Goal: Task Accomplishment & Management: Complete application form

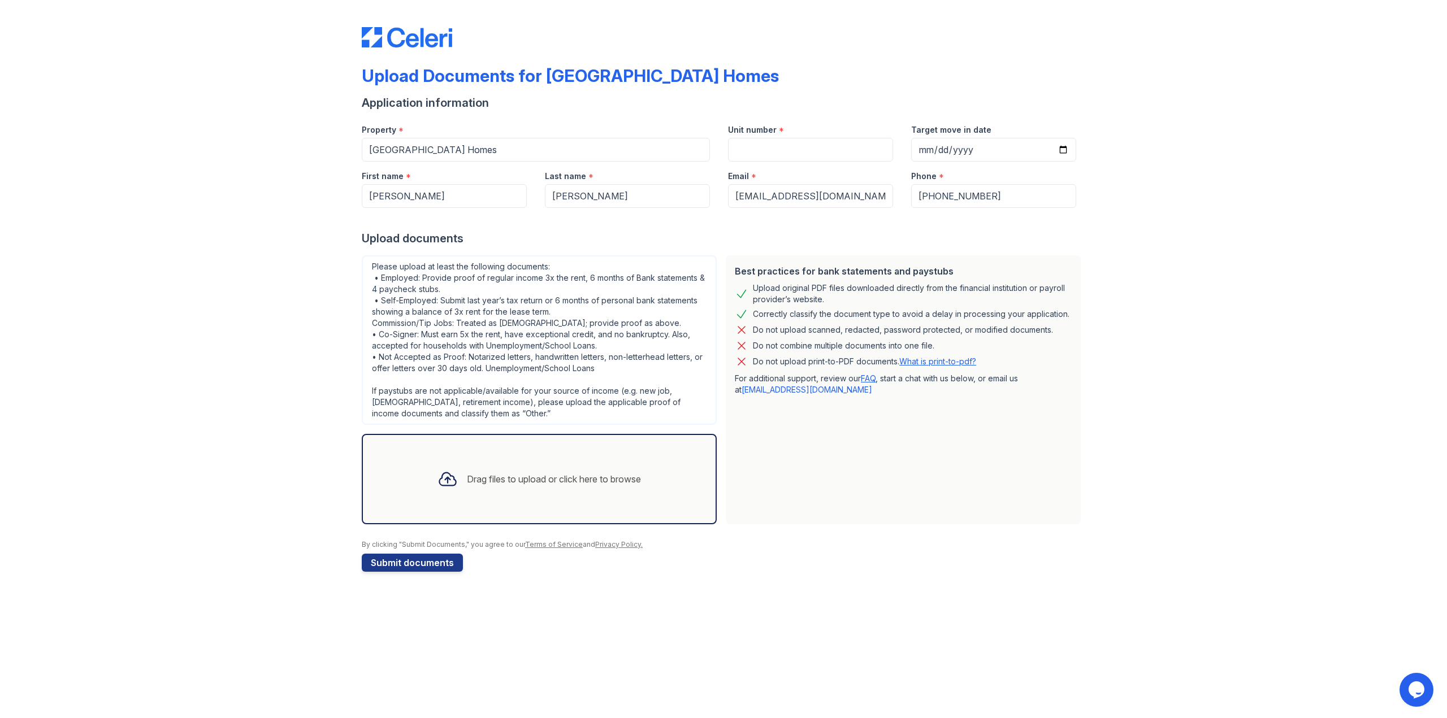
click at [574, 488] on div "Drag files to upload or click here to browse" at bounding box center [539, 479] width 222 height 38
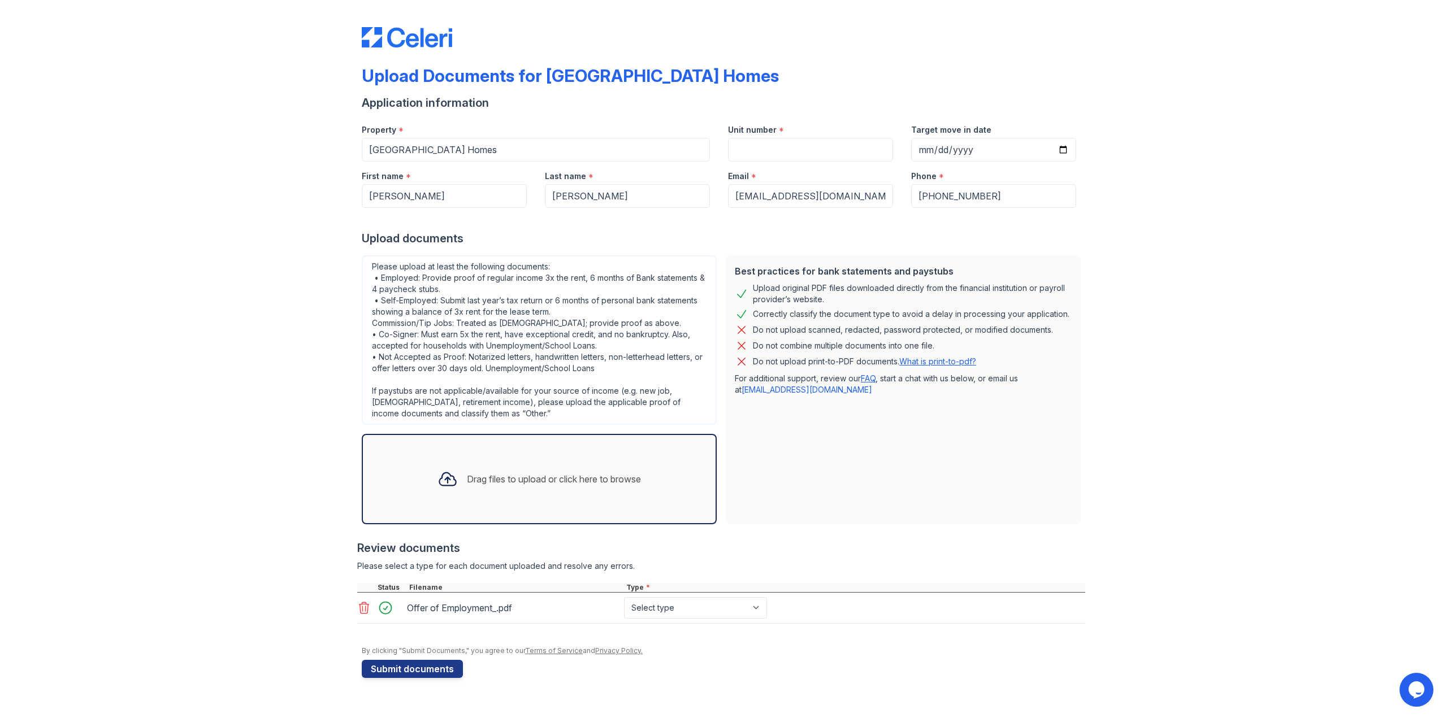
click at [786, 137] on div "Unit number *" at bounding box center [810, 126] width 165 height 23
click at [783, 148] on input "Unit number" at bounding box center [810, 150] width 165 height 24
type input "2106"
click at [992, 153] on input "Target move in date" at bounding box center [993, 150] width 165 height 24
type input "2025-10-14"
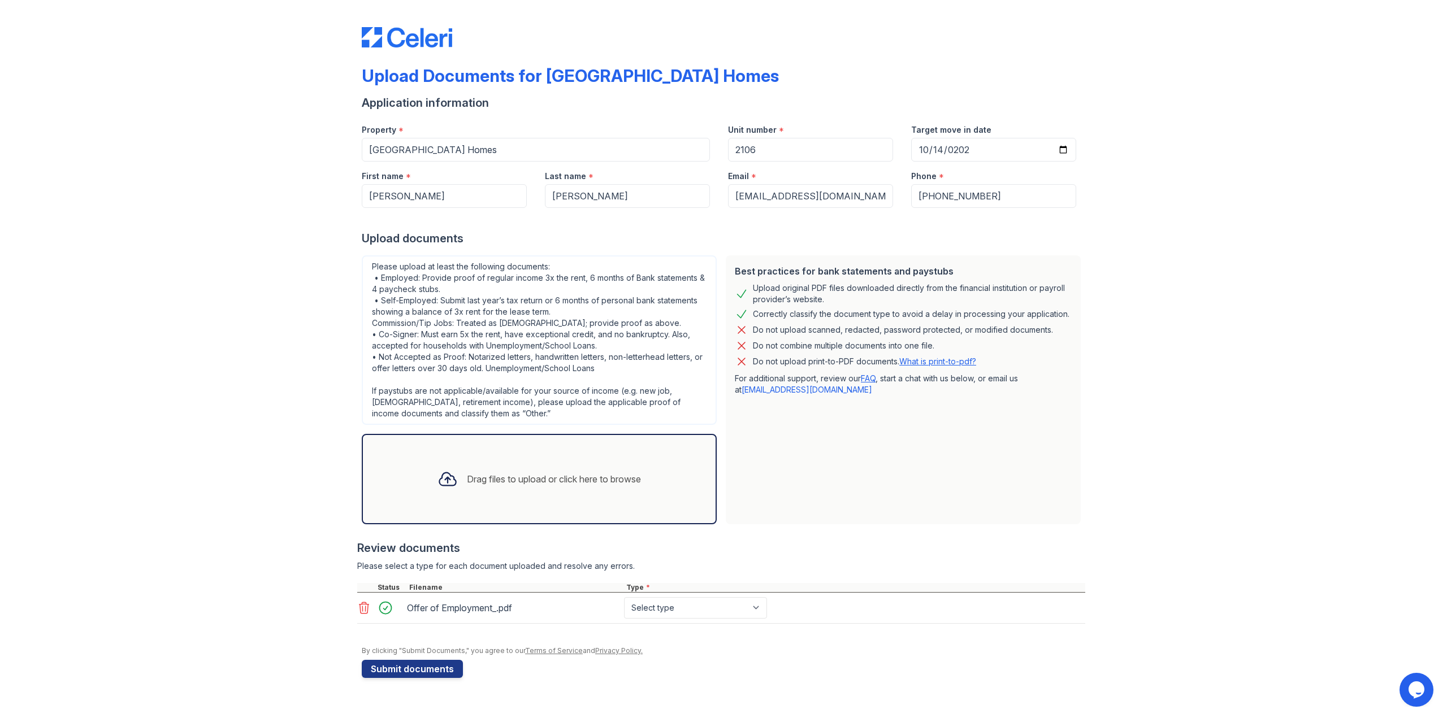
click at [1236, 279] on div "Upload Documents for Prescott Park Apartment Homes Application information Prop…" at bounding box center [723, 350] width 1411 height 701
click at [417, 668] on button "Submit documents" at bounding box center [412, 669] width 101 height 18
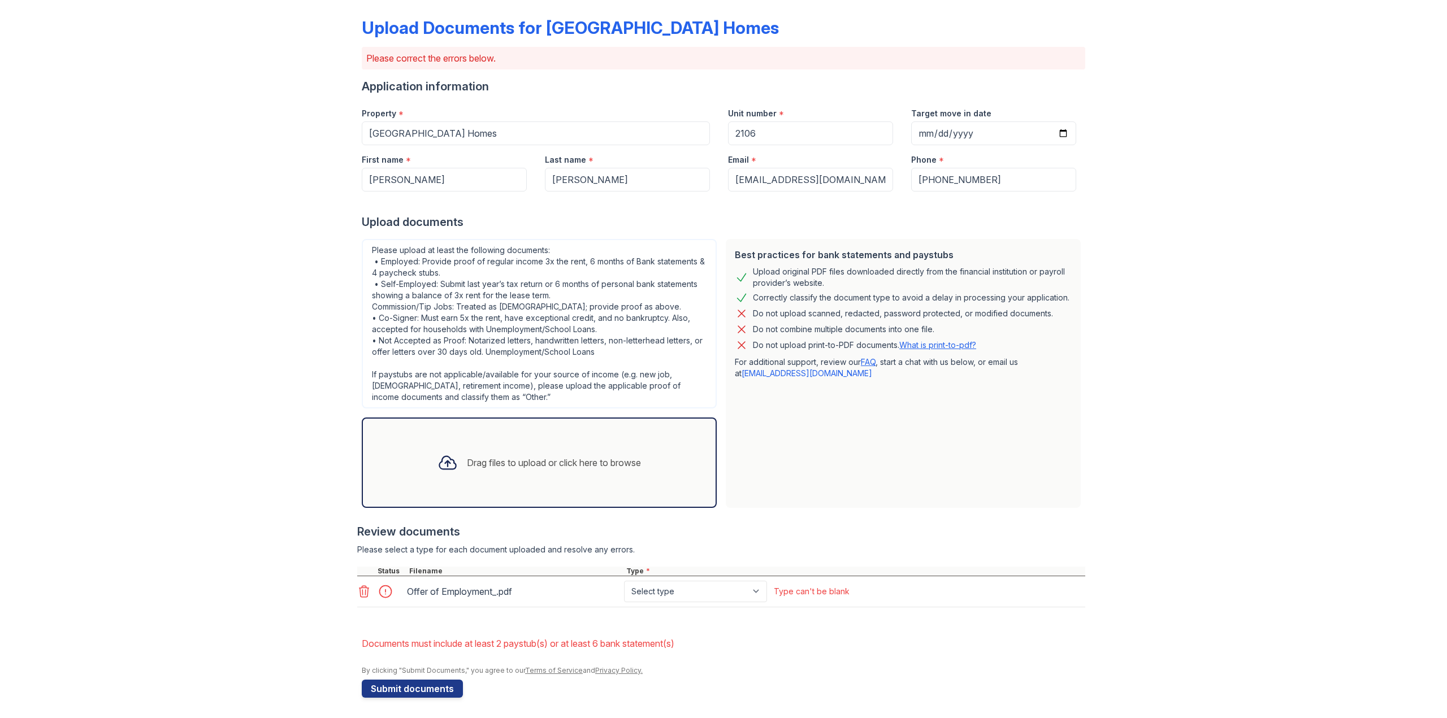
scroll to position [50, 0]
click at [736, 591] on select "Select type Paystub Bank Statement Offer Letter Tax Documents Benefit Award Let…" at bounding box center [695, 589] width 143 height 21
select select "offer_letter"
click at [624, 579] on select "Select type Paystub Bank Statement Offer Letter Tax Documents Benefit Award Let…" at bounding box center [695, 589] width 143 height 21
click at [422, 692] on button "Submit documents" at bounding box center [412, 687] width 101 height 18
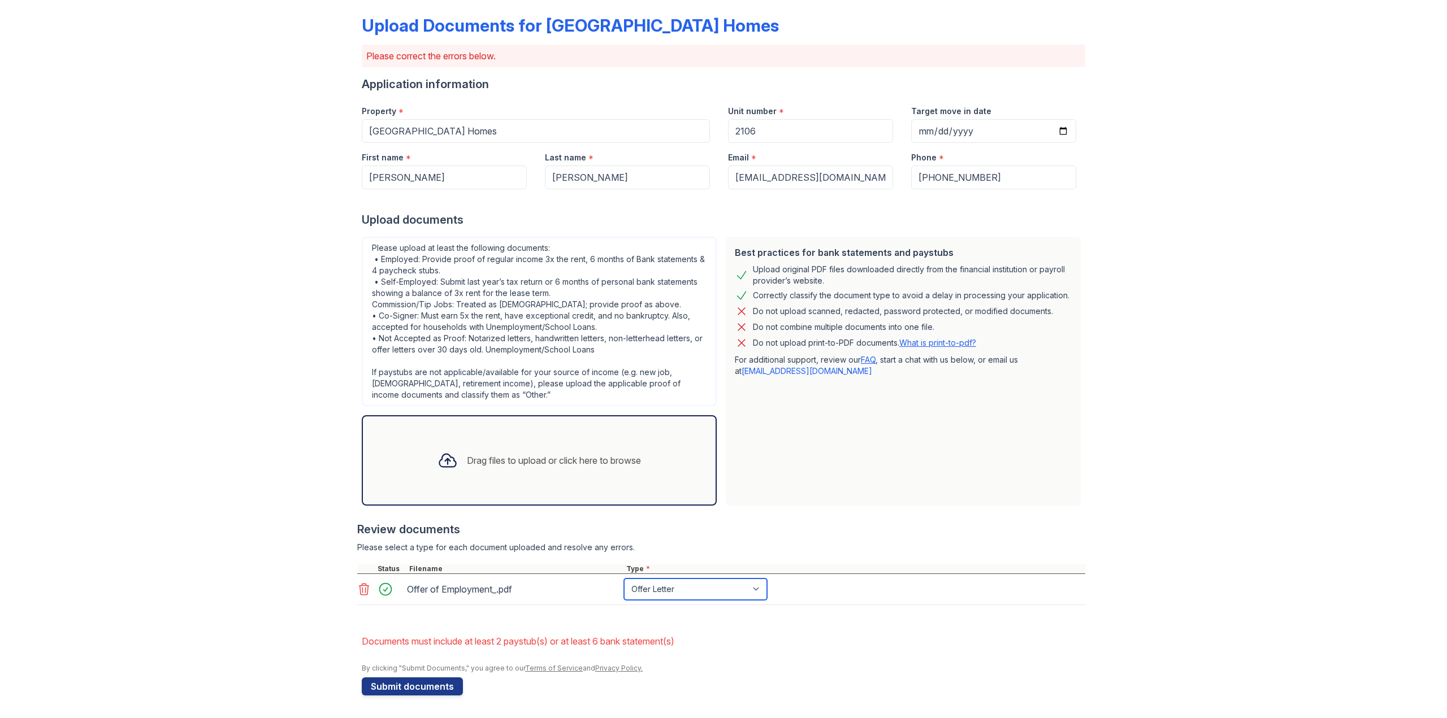
click at [683, 596] on select "Paystub Bank Statement Offer Letter Tax Documents Benefit Award Letter Investme…" at bounding box center [695, 589] width 143 height 21
select select "other"
click at [624, 579] on select "Paystub Bank Statement Offer Letter Tax Documents Benefit Award Letter Investme…" at bounding box center [695, 589] width 143 height 21
click at [410, 684] on button "Submit documents" at bounding box center [412, 687] width 101 height 18
click at [475, 463] on div "Drag files to upload or click here to browse" at bounding box center [554, 461] width 174 height 14
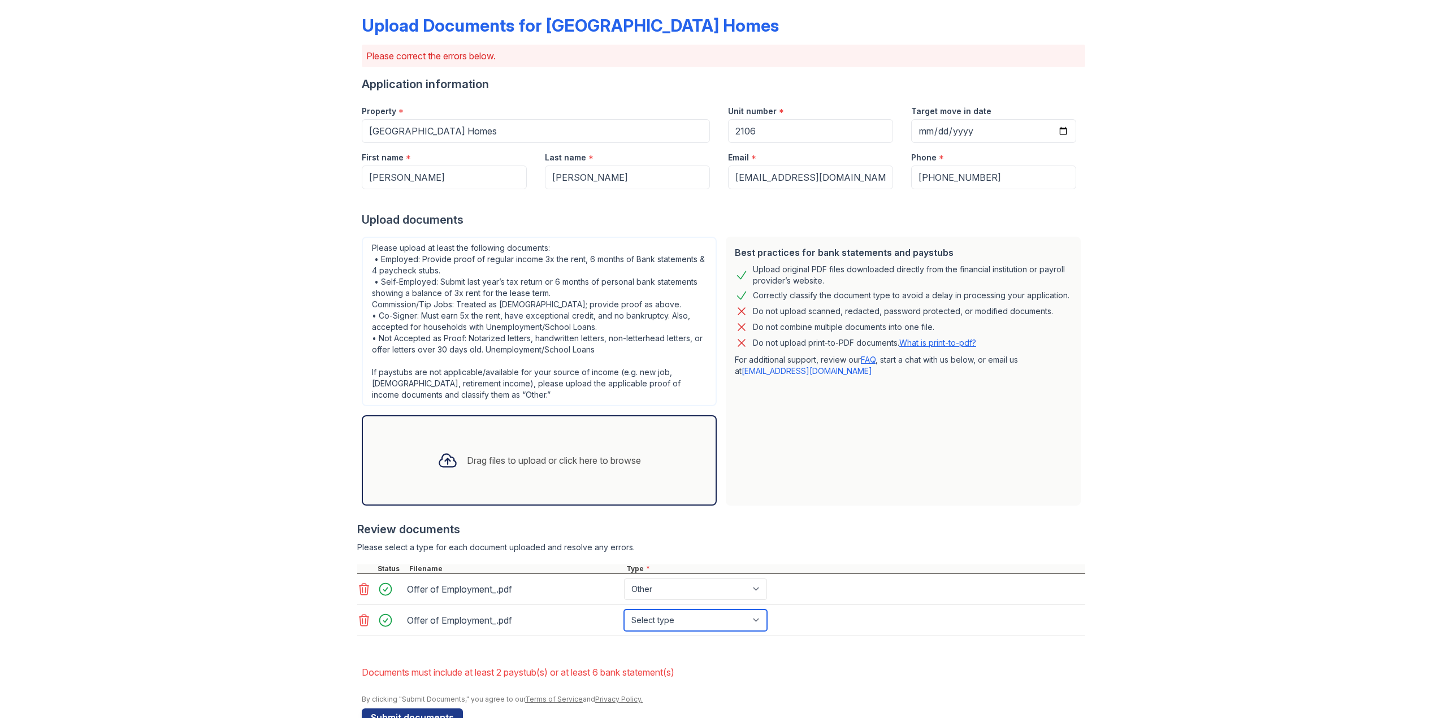
click at [662, 623] on select "Select type Paystub Bank Statement Offer Letter Tax Documents Benefit Award Let…" at bounding box center [695, 620] width 143 height 21
select select "paystub"
click at [624, 610] on select "Select type Paystub Bank Statement Offer Letter Tax Documents Benefit Award Let…" at bounding box center [695, 620] width 143 height 21
click at [653, 584] on select "Paystub Bank Statement Offer Letter Tax Documents Benefit Award Letter Investme…" at bounding box center [695, 589] width 143 height 21
select select "paystub"
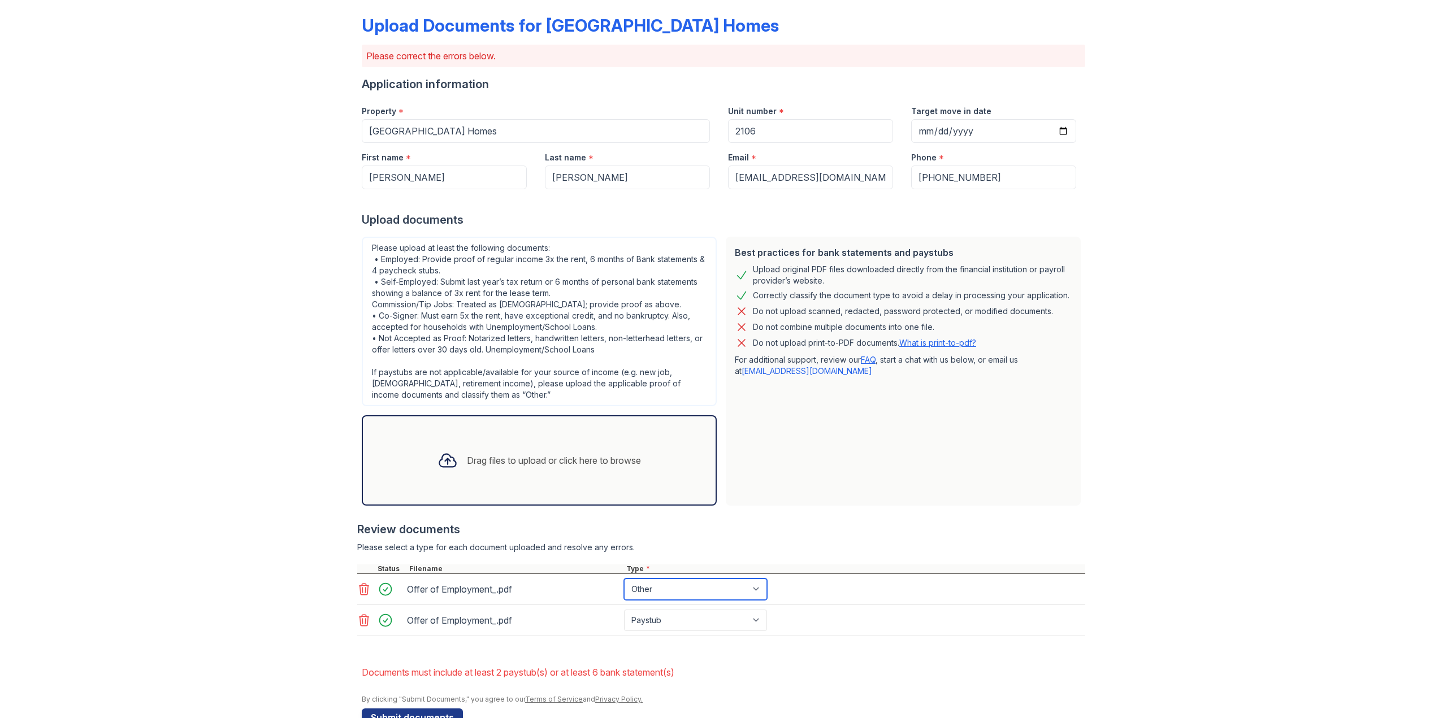
click at [624, 579] on select "Paystub Bank Statement Offer Letter Tax Documents Benefit Award Letter Investme…" at bounding box center [695, 589] width 143 height 21
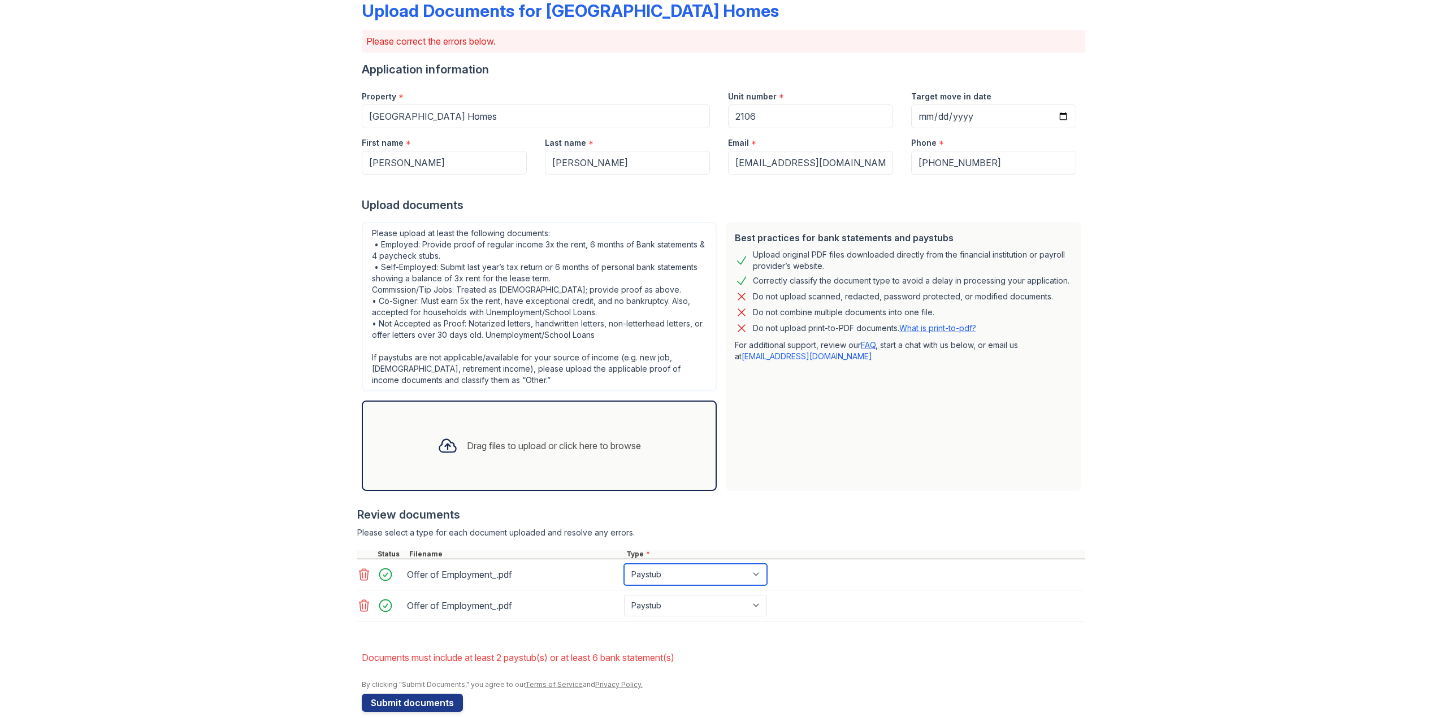
scroll to position [81, 0]
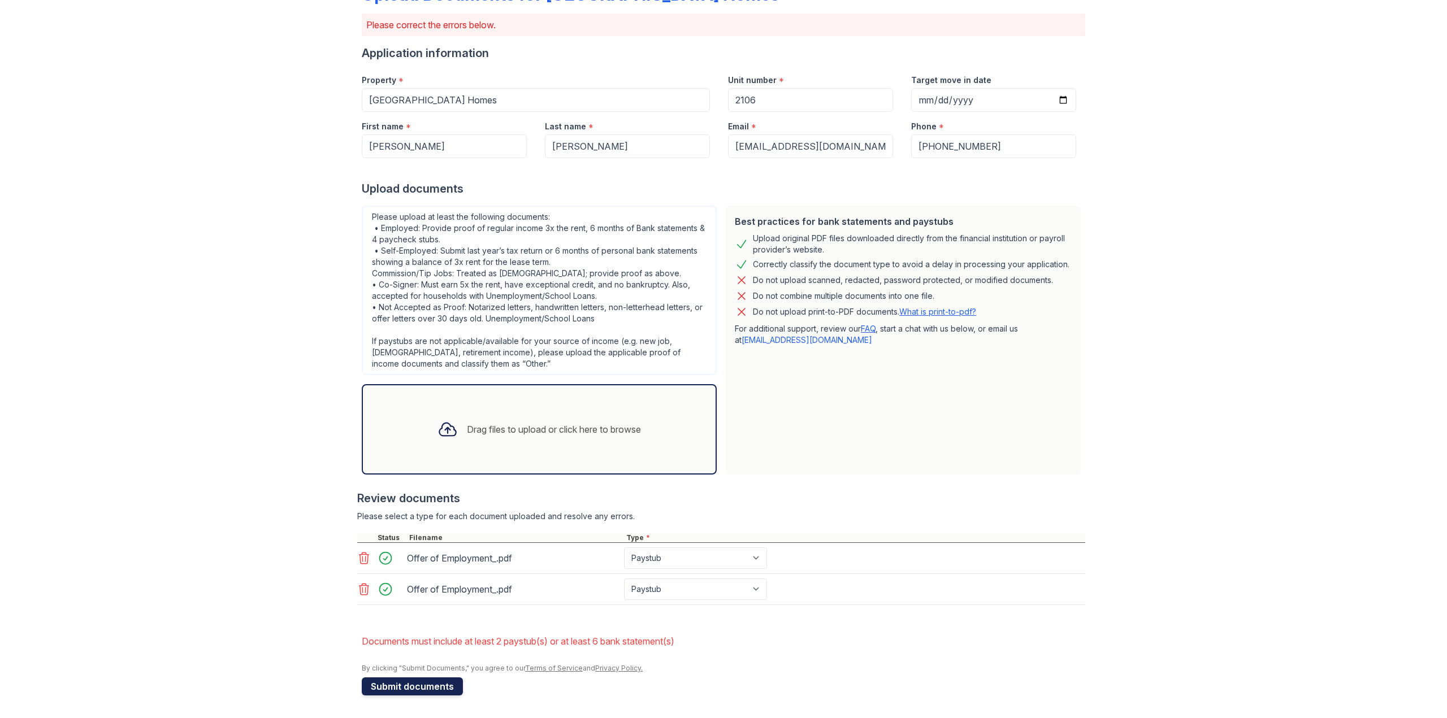
click at [426, 690] on button "Submit documents" at bounding box center [412, 687] width 101 height 18
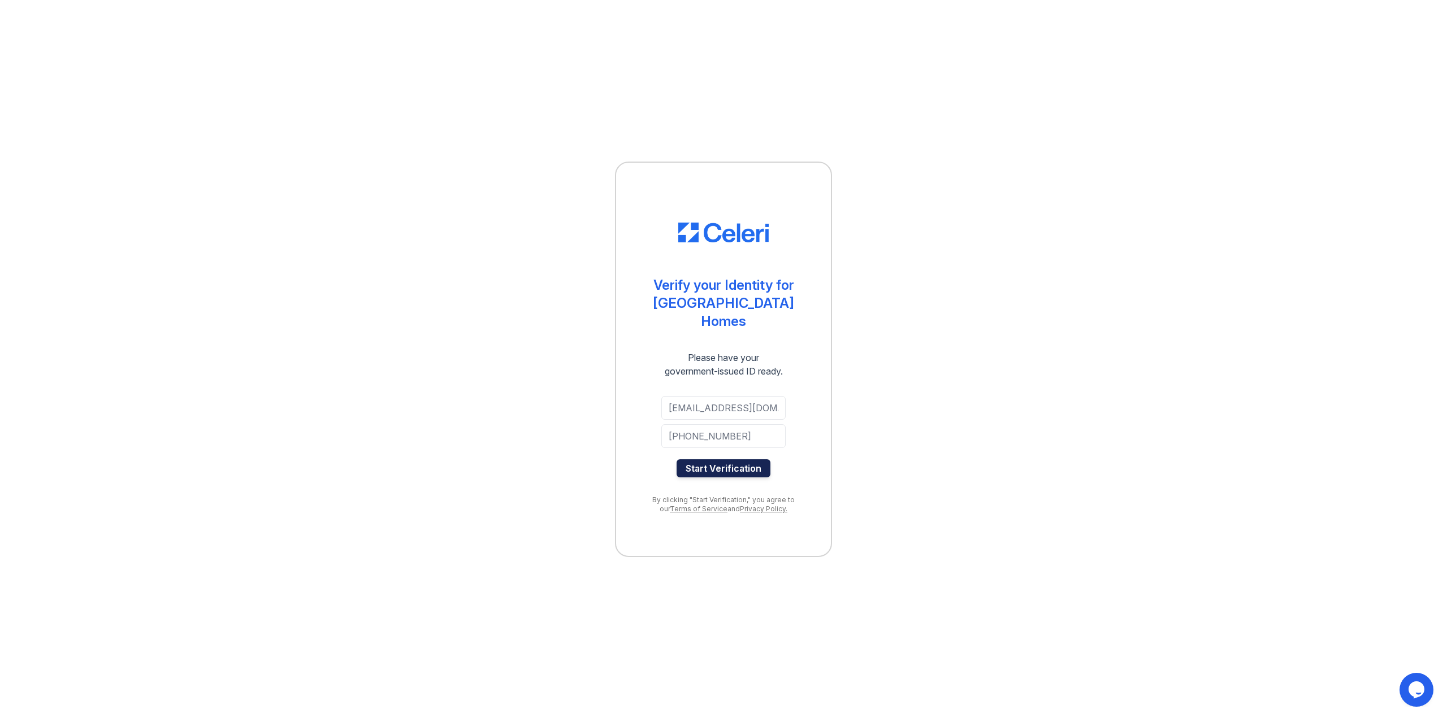
click at [709, 472] on button "Start Verification" at bounding box center [724, 468] width 94 height 18
